Goal: Transaction & Acquisition: Purchase product/service

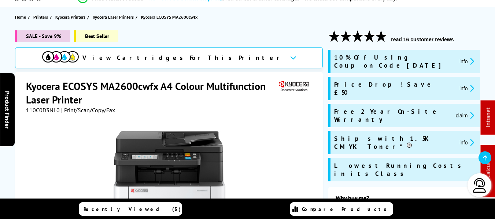
click at [453, 111] on button "claim" at bounding box center [464, 115] width 23 height 8
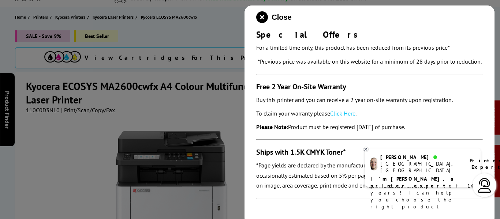
scroll to position [88, 0]
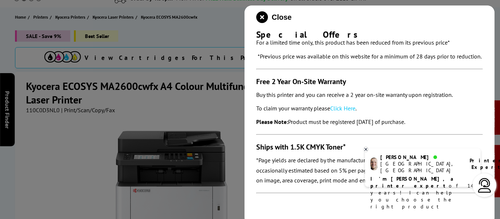
click at [348, 110] on link "Click Here" at bounding box center [342, 108] width 25 height 7
